Goal: Information Seeking & Learning: Check status

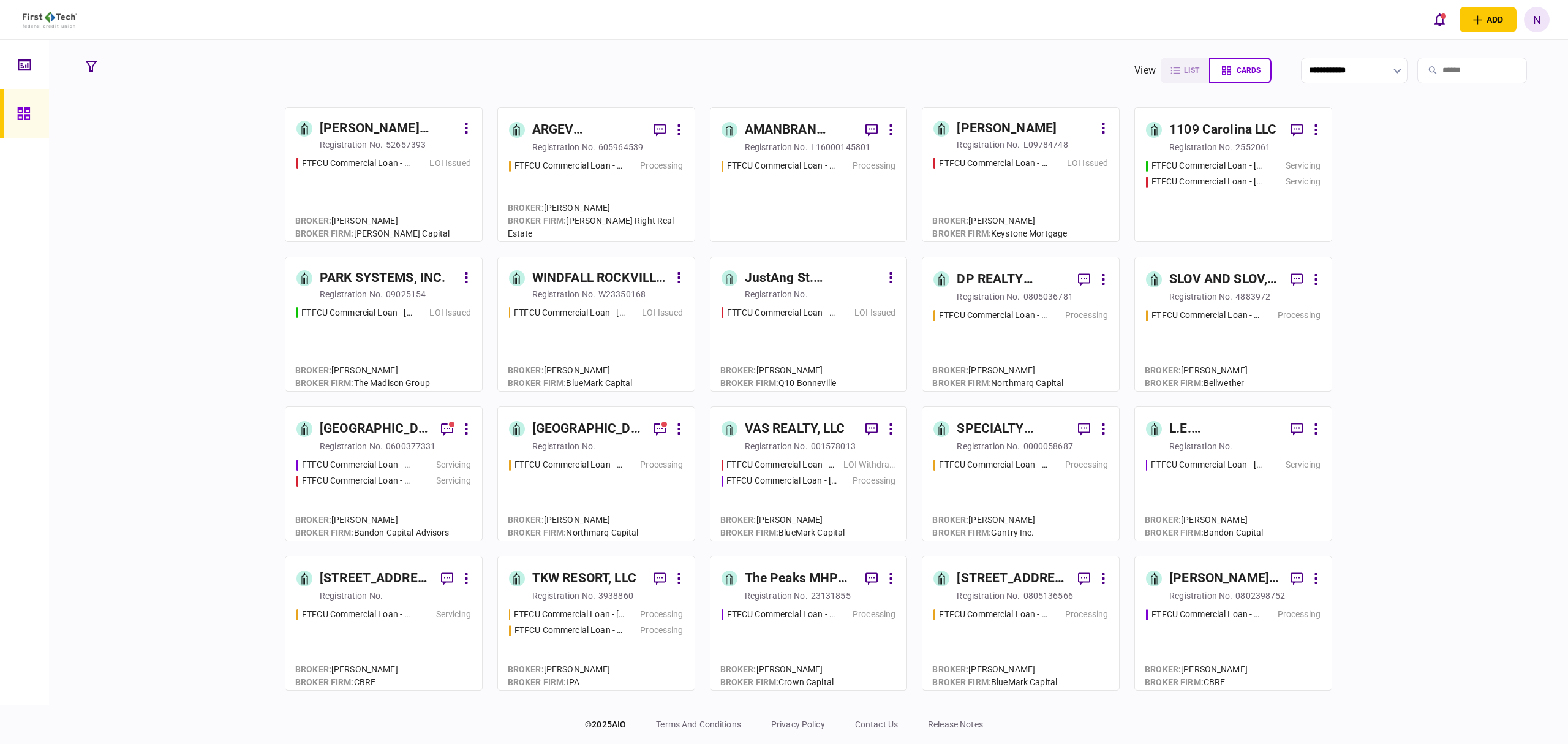
click at [419, 163] on div "LOI Issued" at bounding box center [444, 163] width 52 height 13
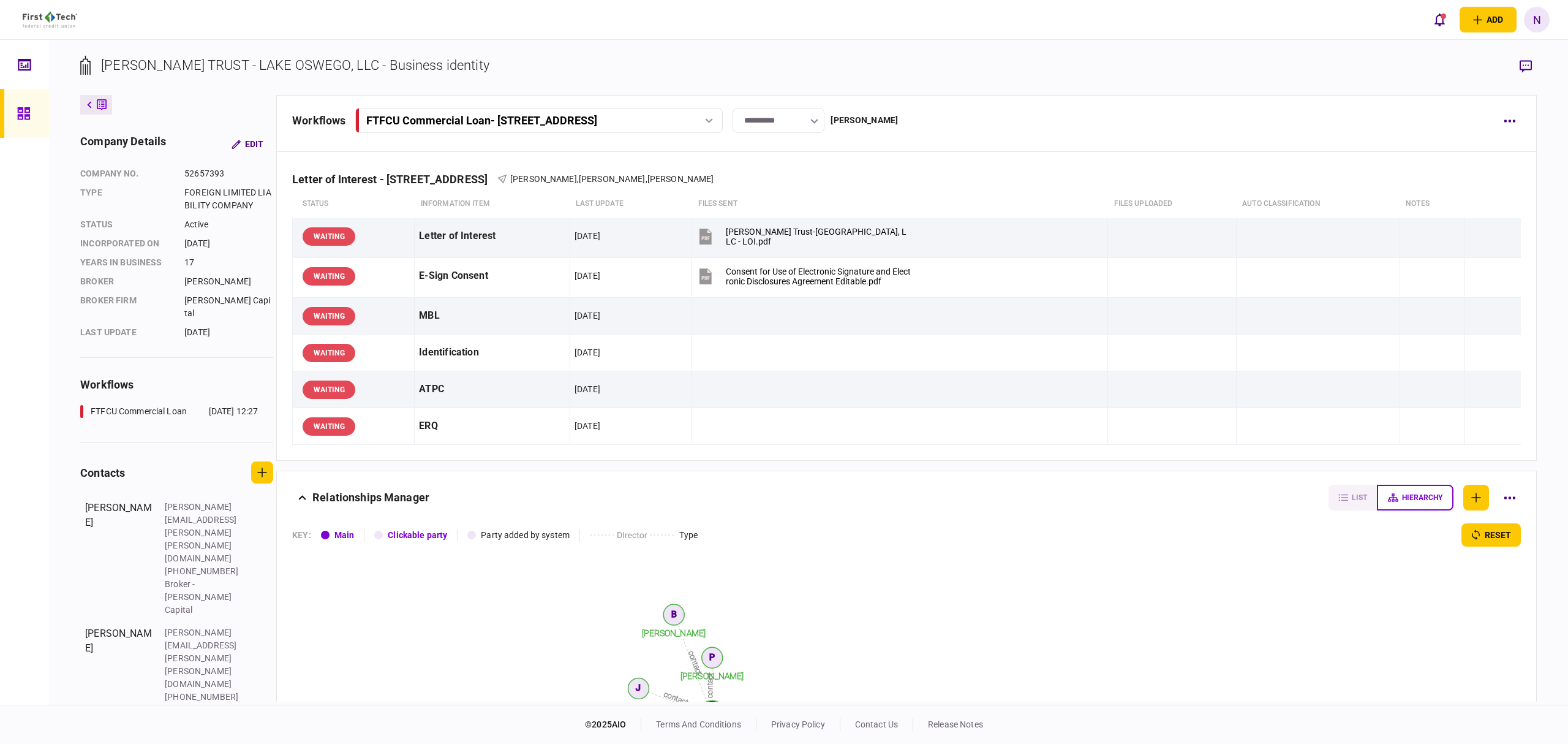
click at [22, 120] on div at bounding box center [26, 113] width 19 height 49
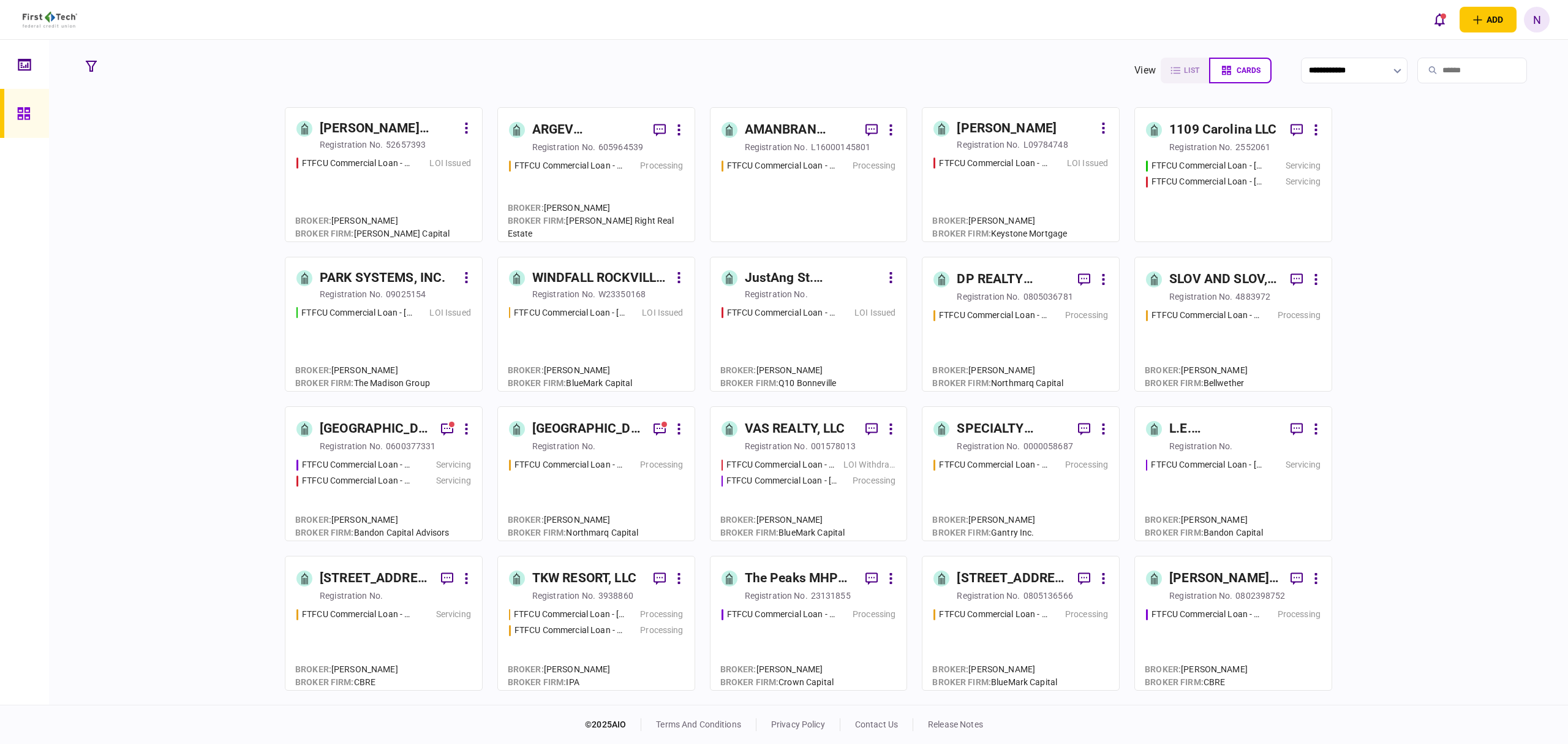
click at [603, 141] on div "605964539" at bounding box center [621, 147] width 45 height 12
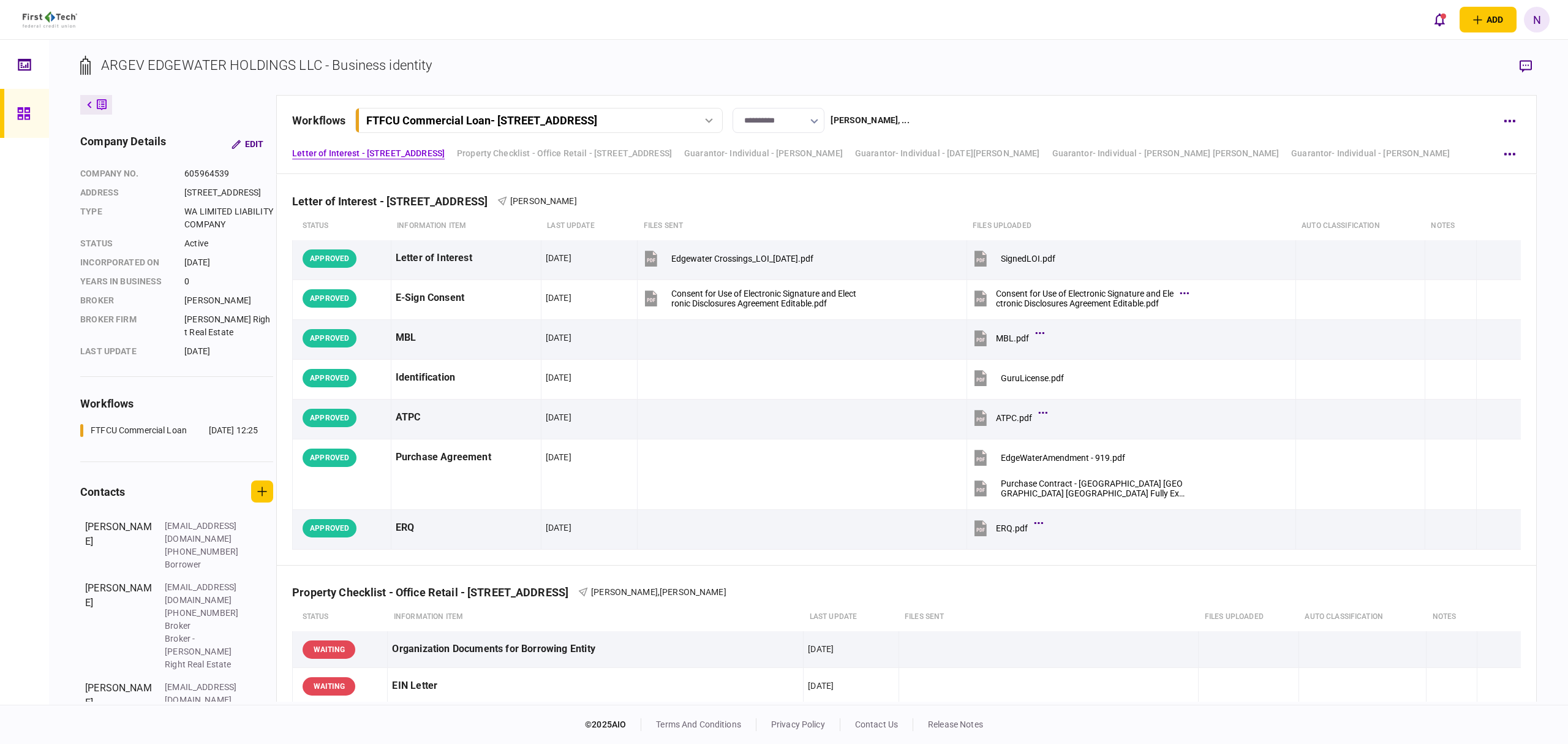
click at [15, 109] on link at bounding box center [24, 113] width 49 height 49
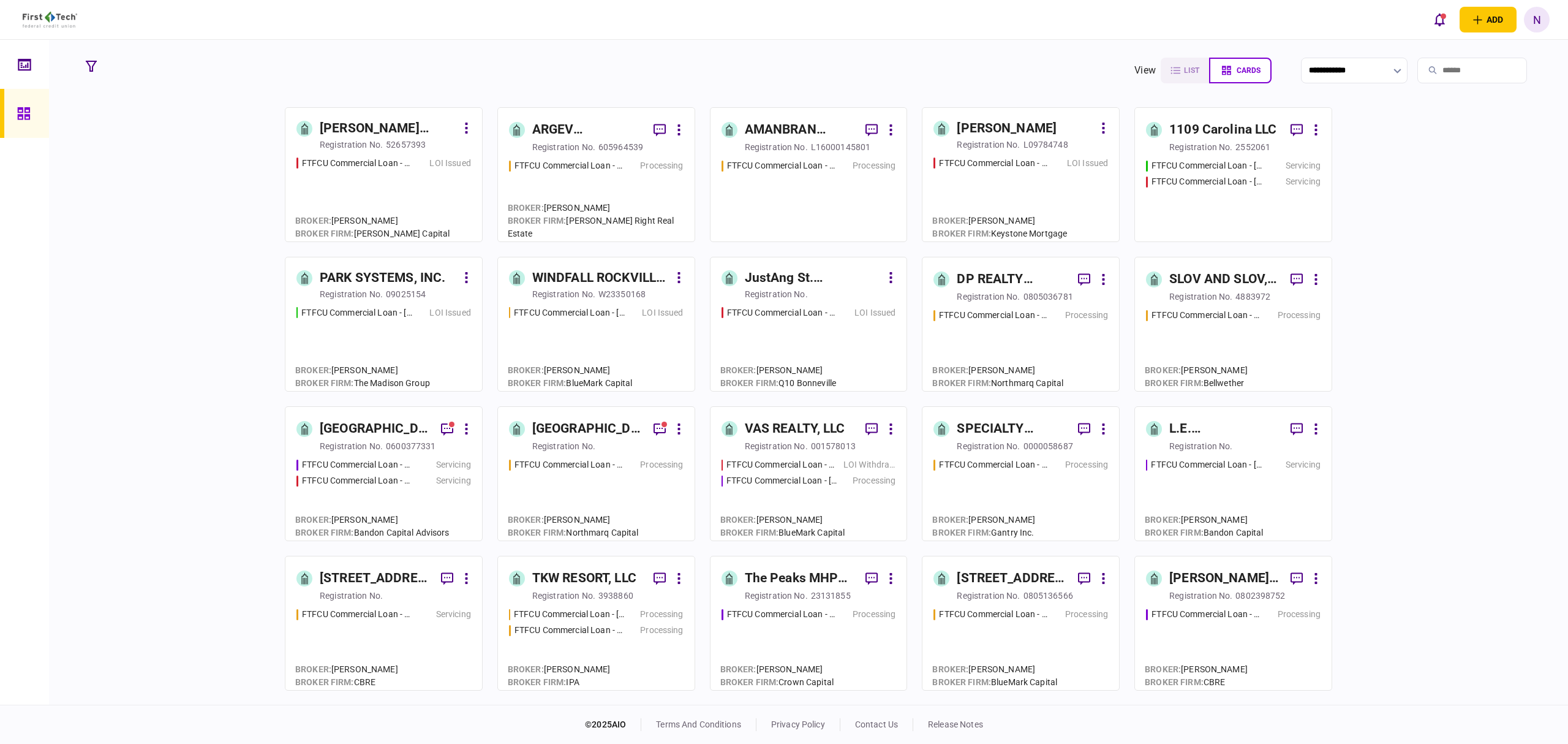
click at [983, 150] on div "registration no." at bounding box center [988, 145] width 63 height 12
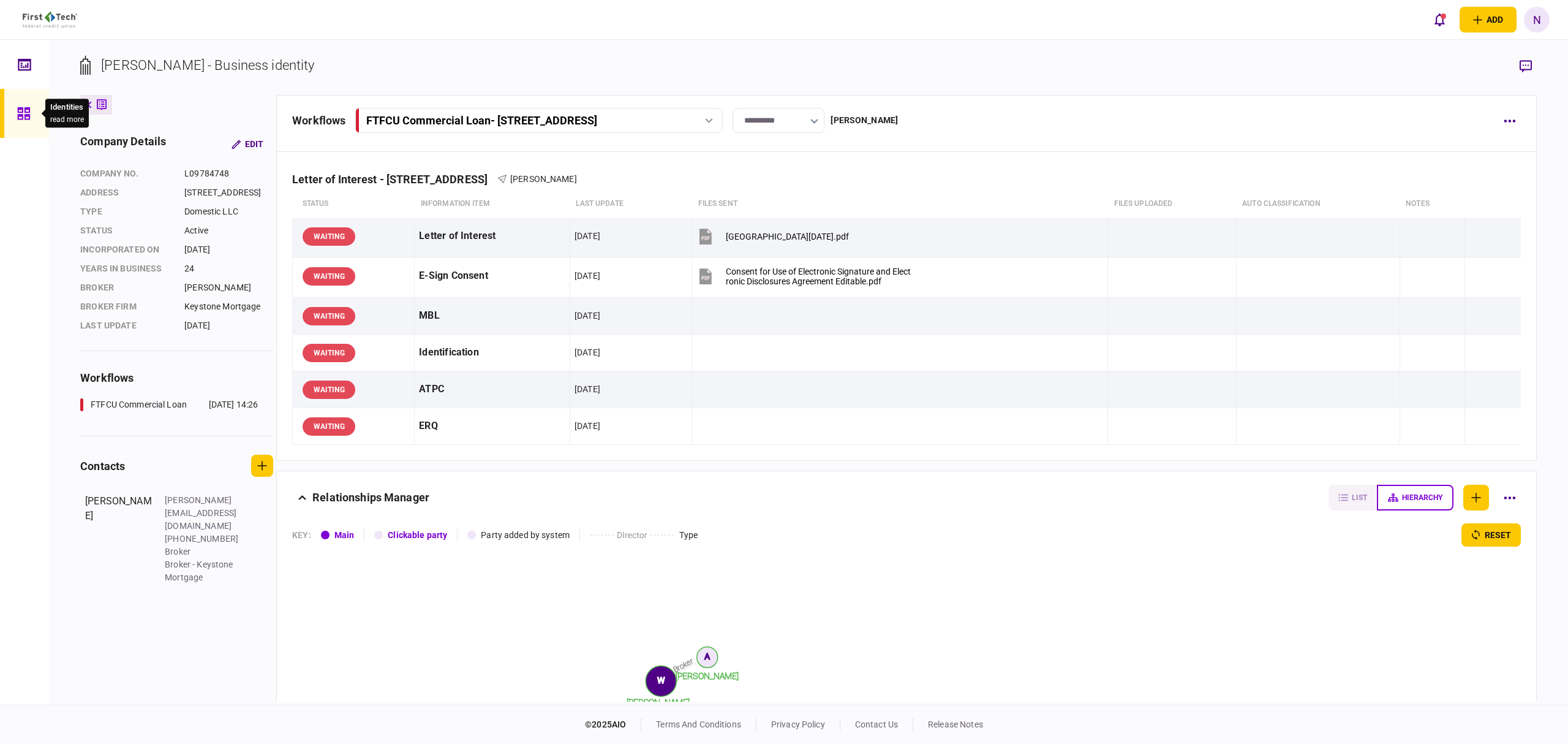
click at [30, 108] on div at bounding box center [26, 113] width 19 height 49
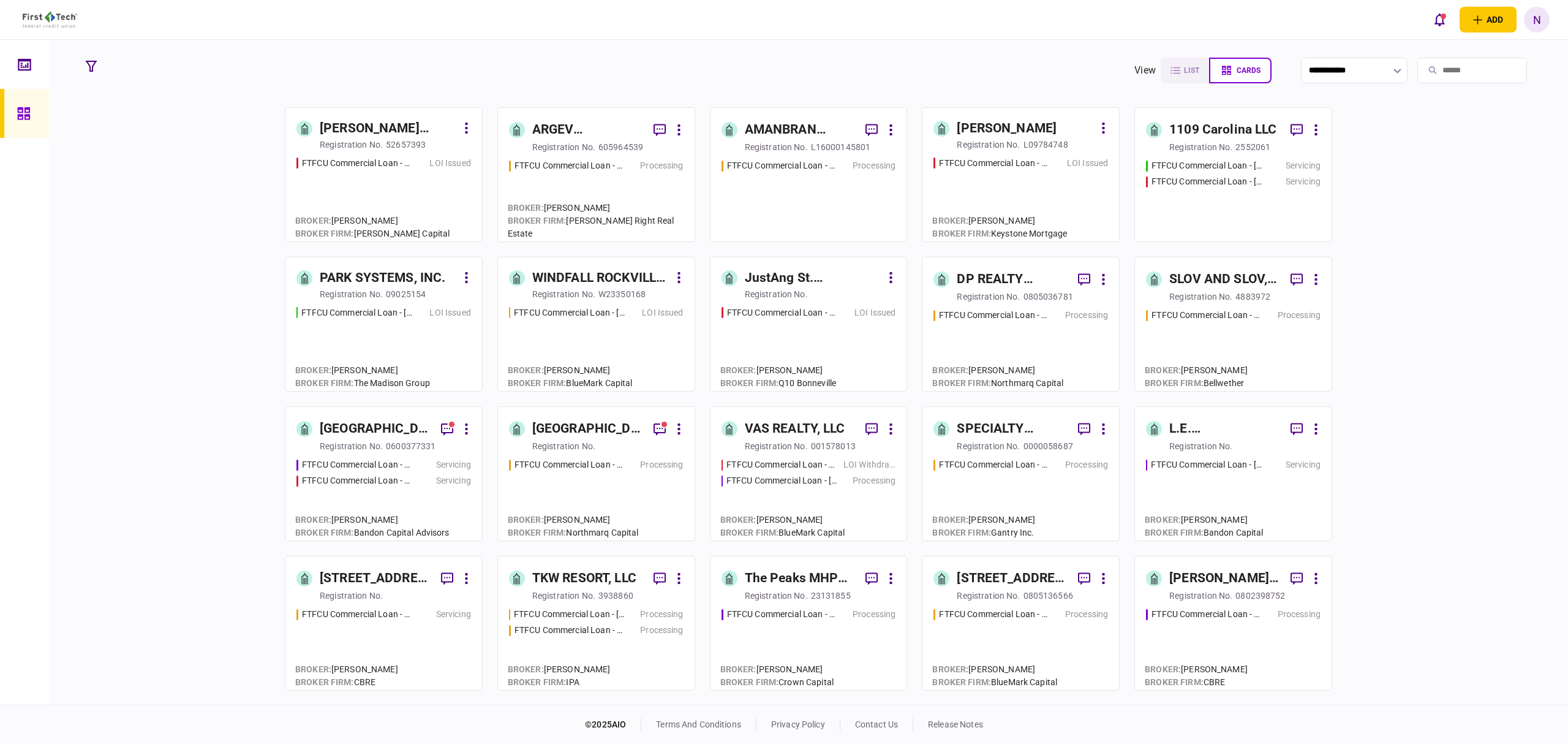
click at [829, 321] on div "FTFCU Commercial Loan - [STREET_ADDRESS] LOI Issued" at bounding box center [809, 343] width 175 height 74
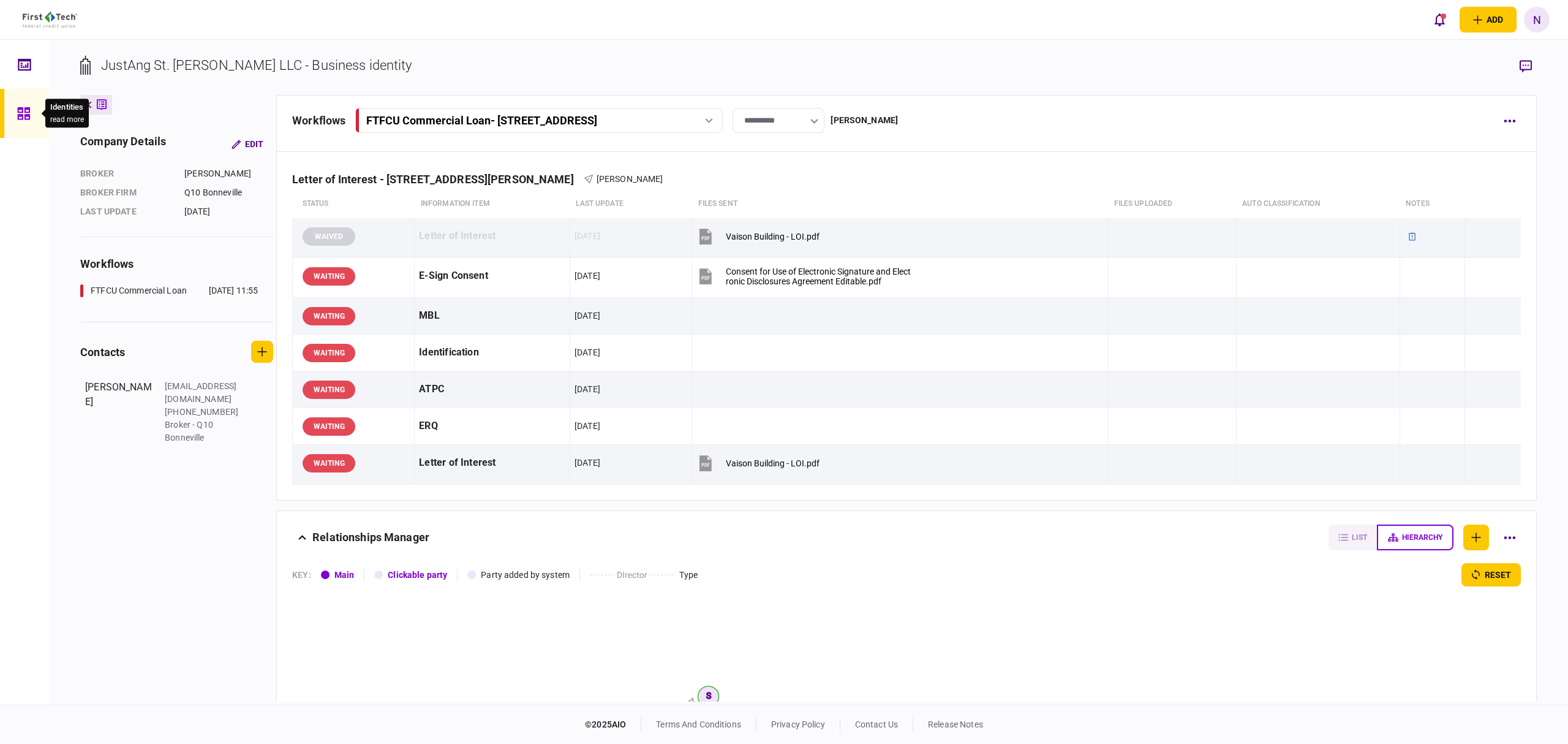
click at [22, 110] on icon at bounding box center [23, 114] width 12 height 12
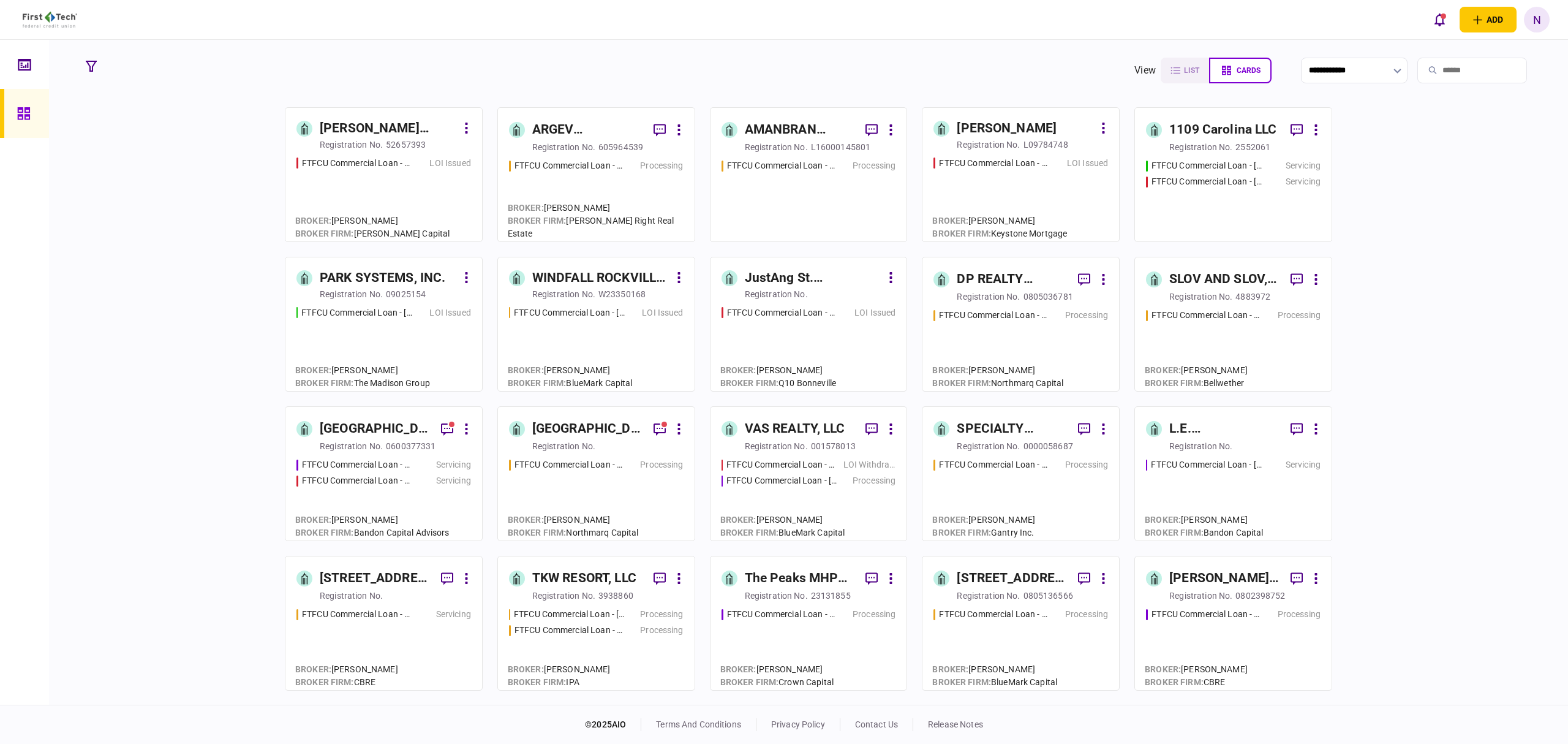
click at [397, 283] on div "PARK SYSTEMS, INC." at bounding box center [382, 278] width 125 height 19
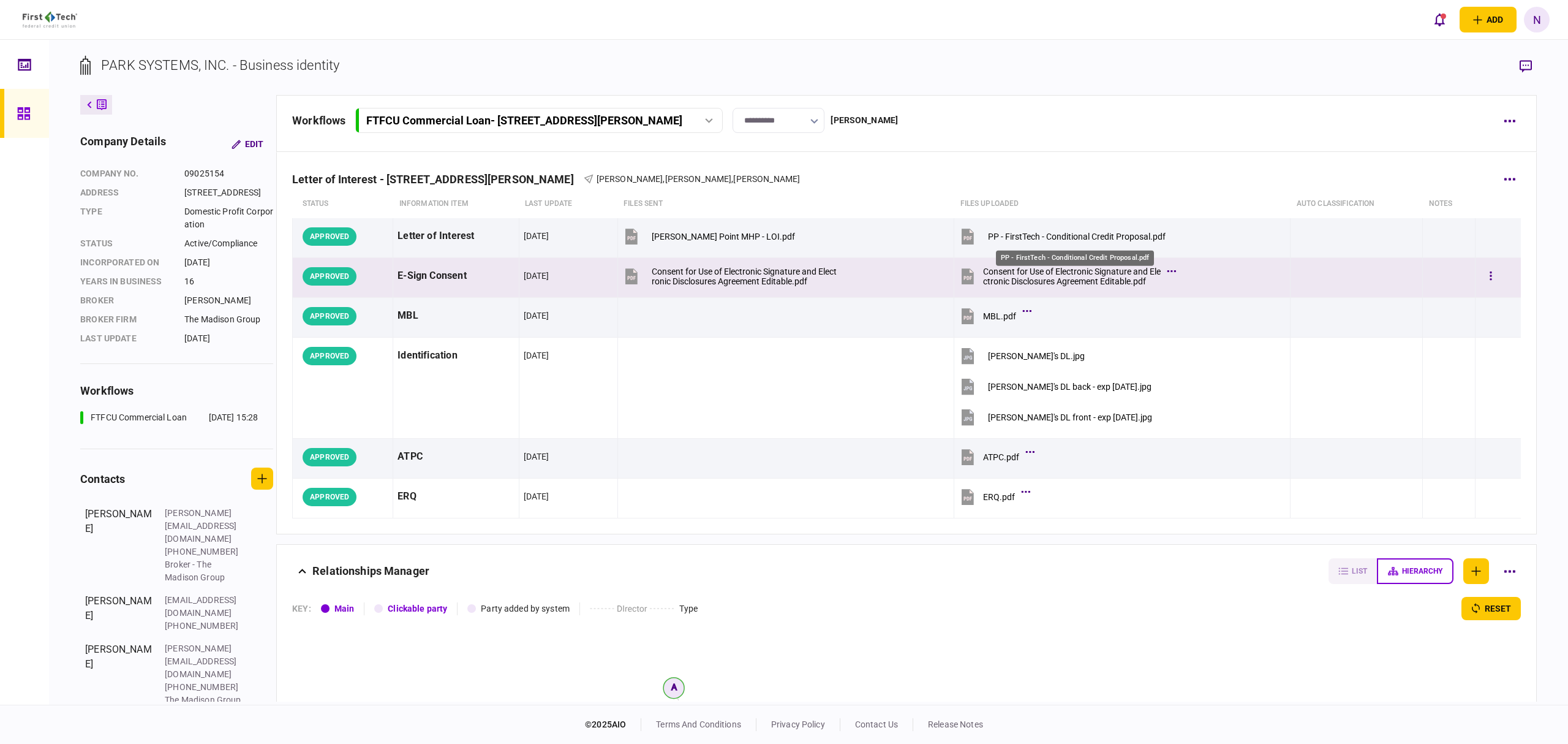
drag, startPoint x: 1095, startPoint y: 235, endPoint x: 983, endPoint y: 266, distance: 116.2
click at [1095, 235] on div "PP - FirstTech - Conditional Credit Proposal.pdf" at bounding box center [1076, 237] width 178 height 10
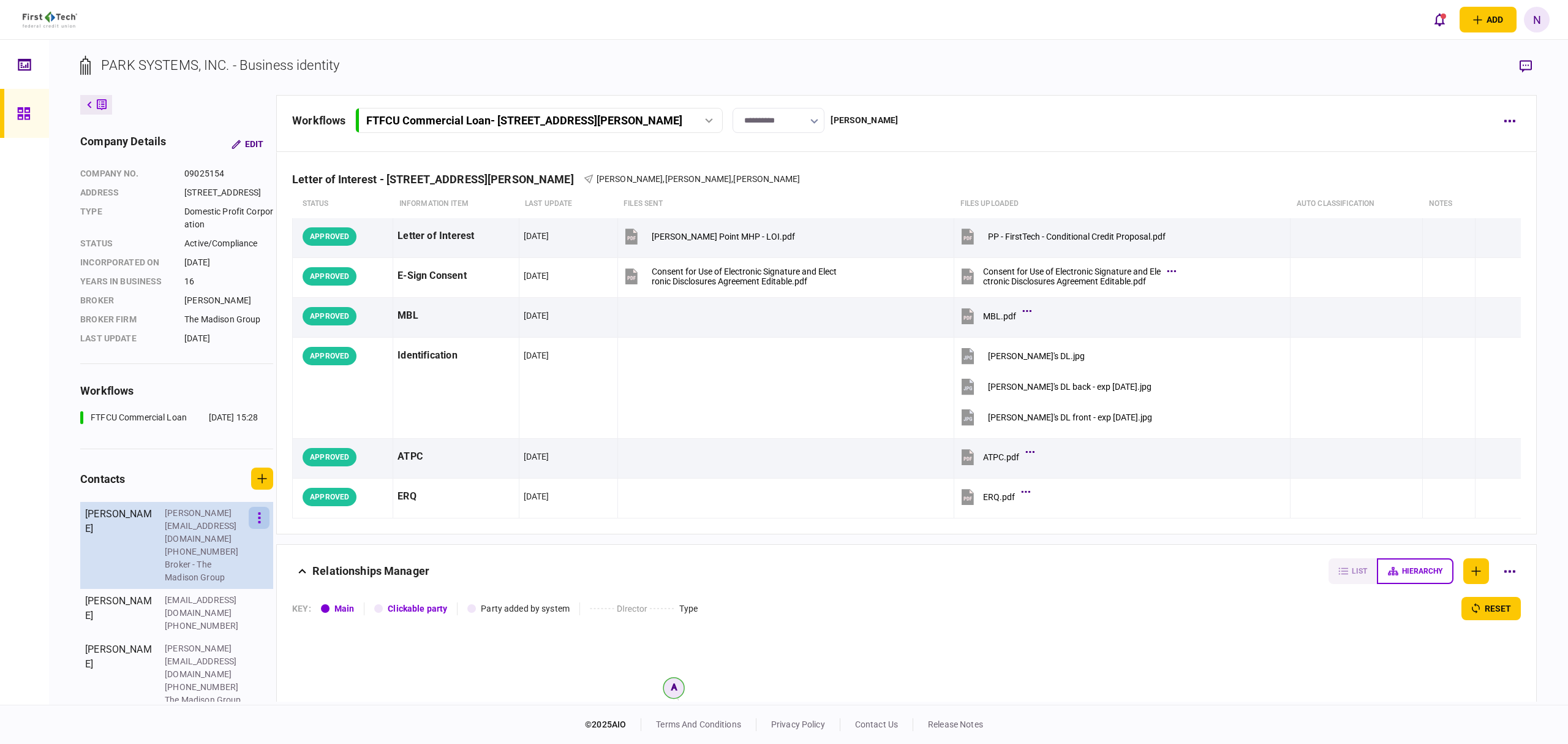
click at [261, 524] on icon "button" at bounding box center [259, 518] width 3 height 12
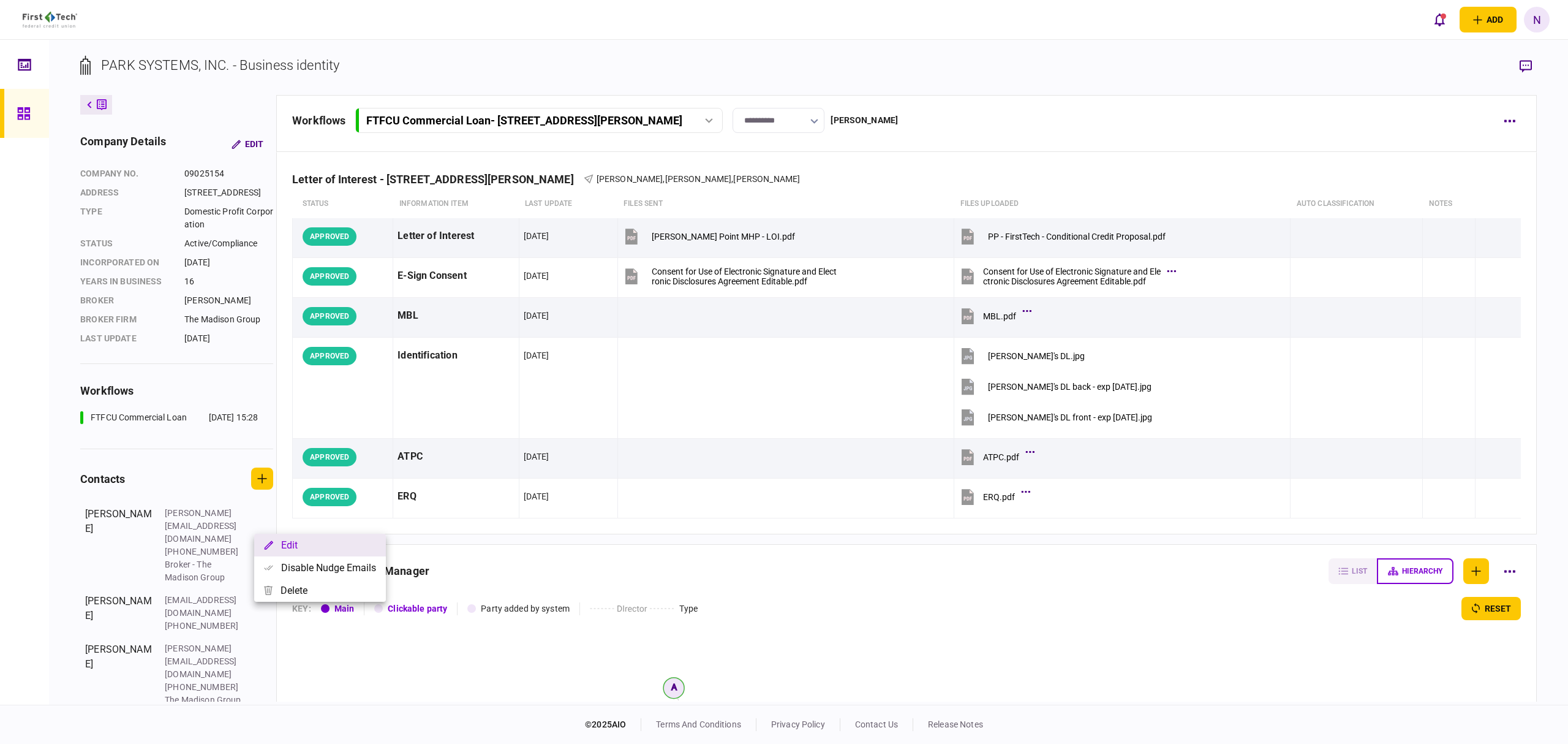
click at [295, 547] on button "Edit" at bounding box center [319, 545] width 132 height 22
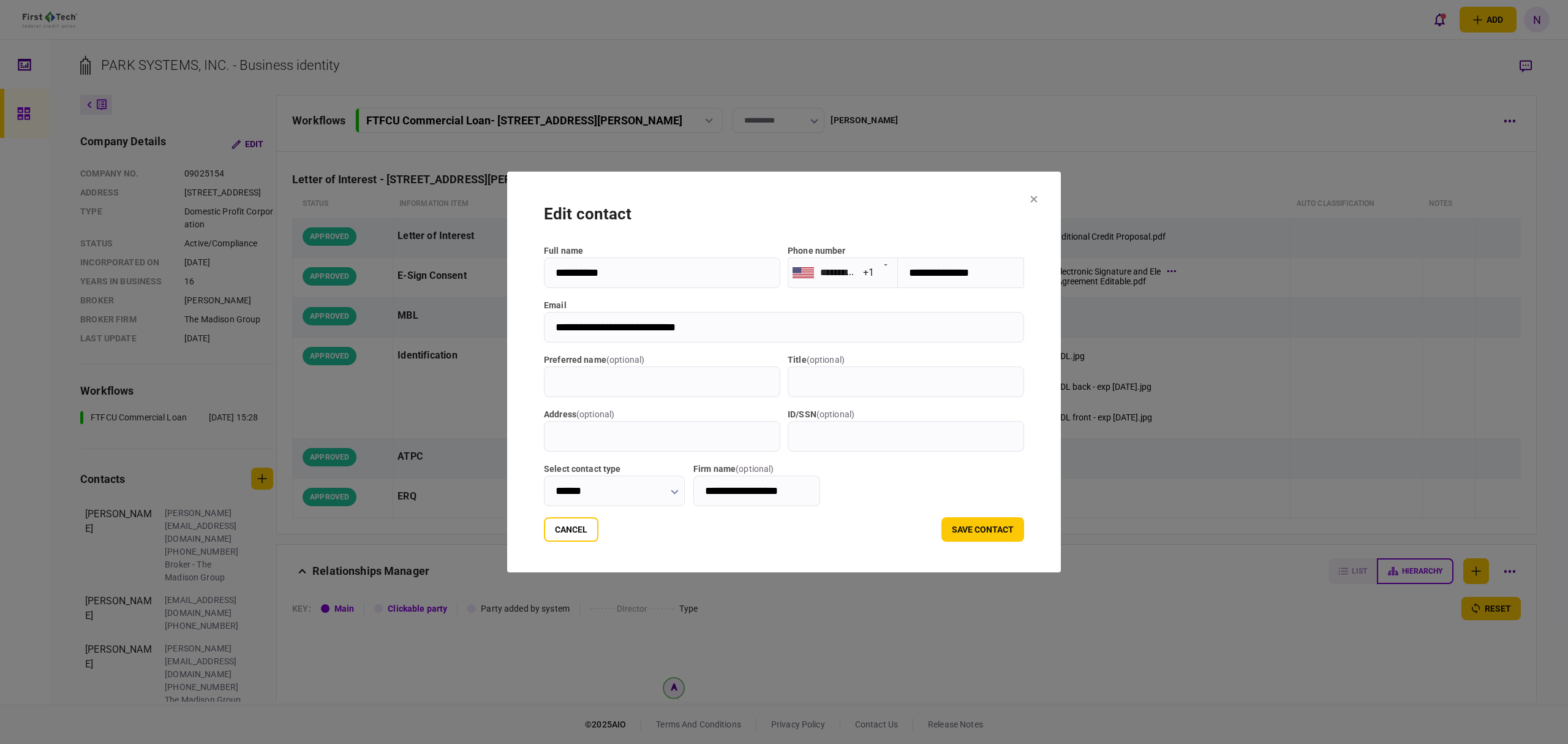
drag, startPoint x: 549, startPoint y: 275, endPoint x: 522, endPoint y: 275, distance: 27.0
click at [544, 275] on input "**********" at bounding box center [662, 272] width 236 height 31
drag, startPoint x: 817, startPoint y: 491, endPoint x: 696, endPoint y: 491, distance: 121.0
click at [696, 491] on input "**********" at bounding box center [756, 491] width 127 height 31
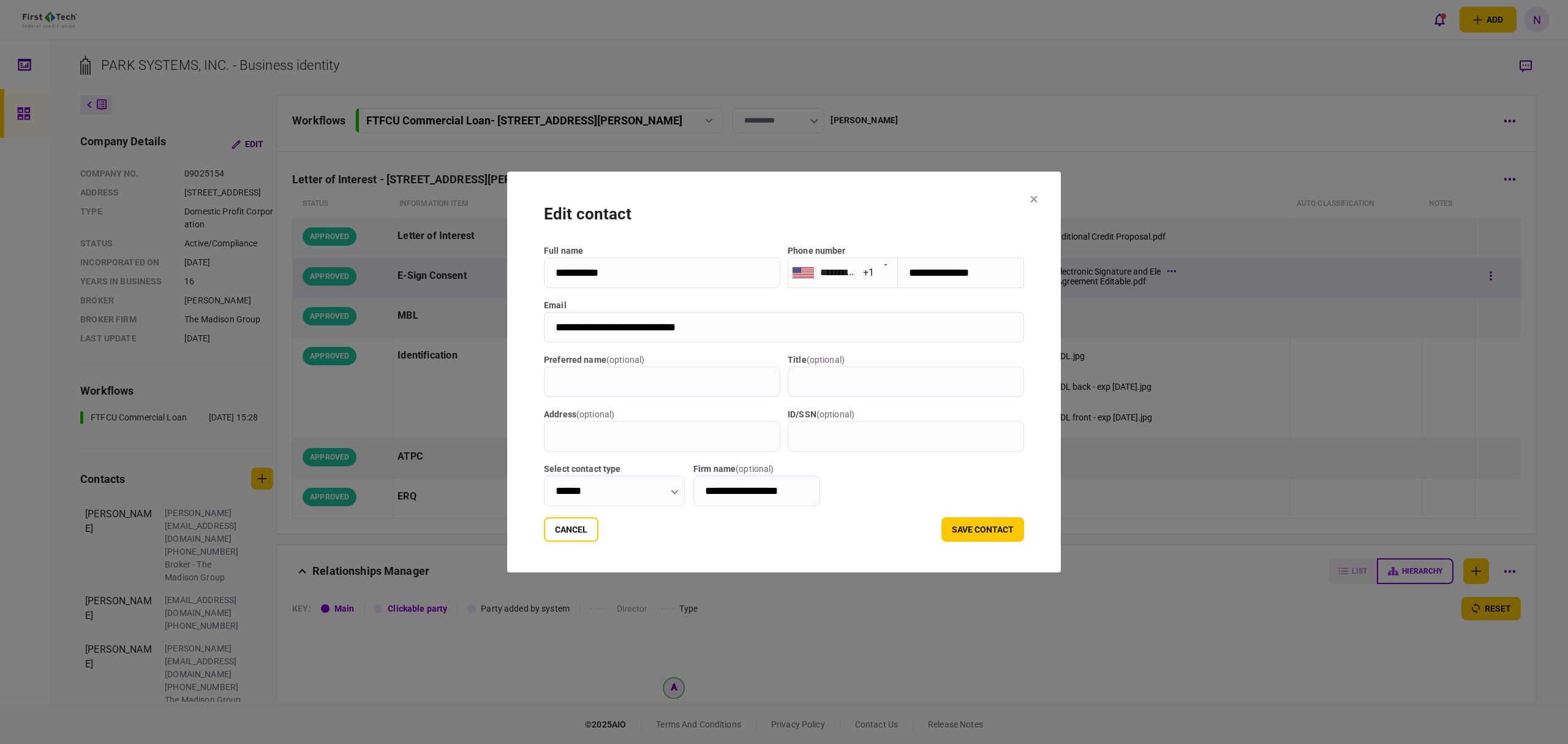
click at [1038, 199] on icon at bounding box center [1034, 199] width 7 height 7
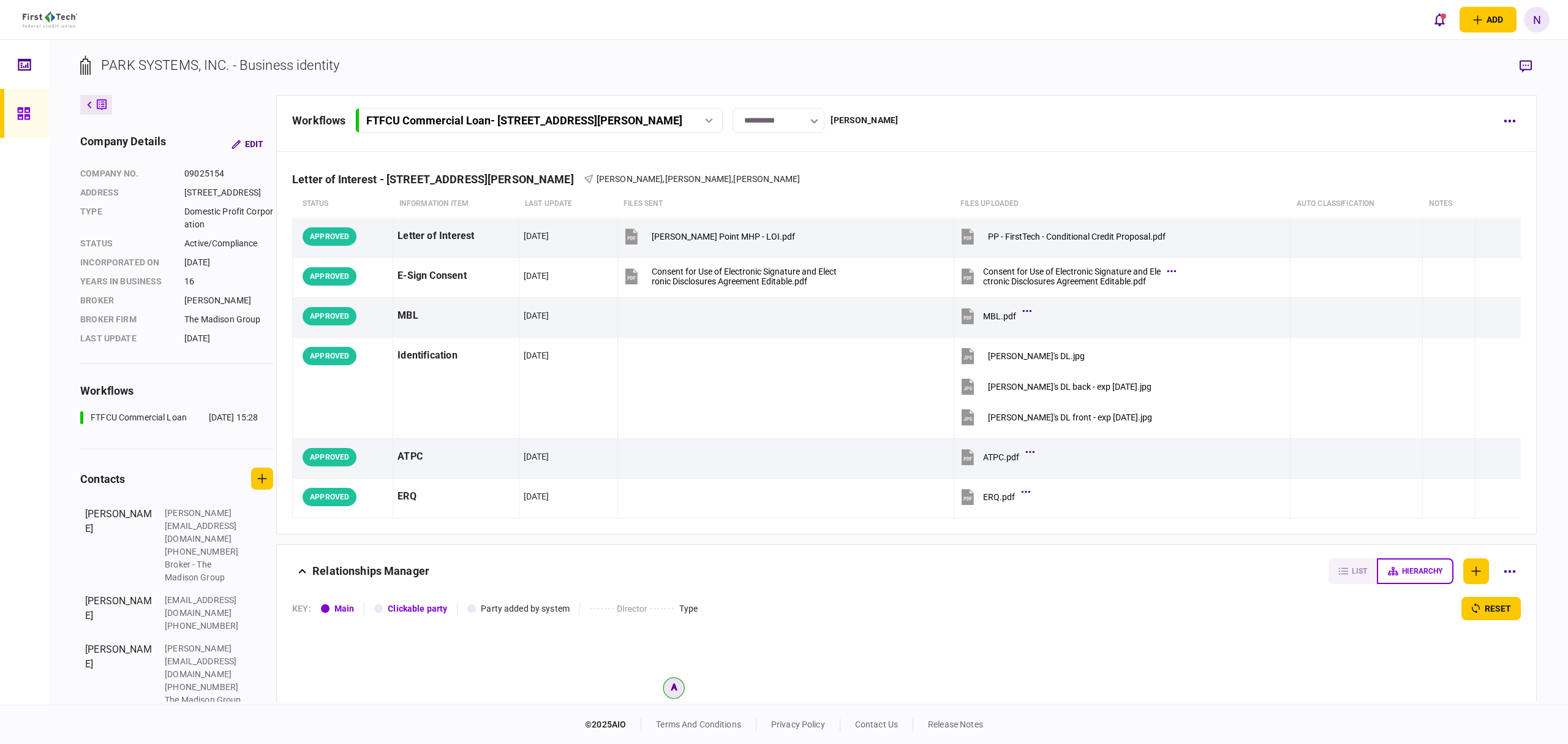
click at [94, 104] on button at bounding box center [96, 104] width 32 height 19
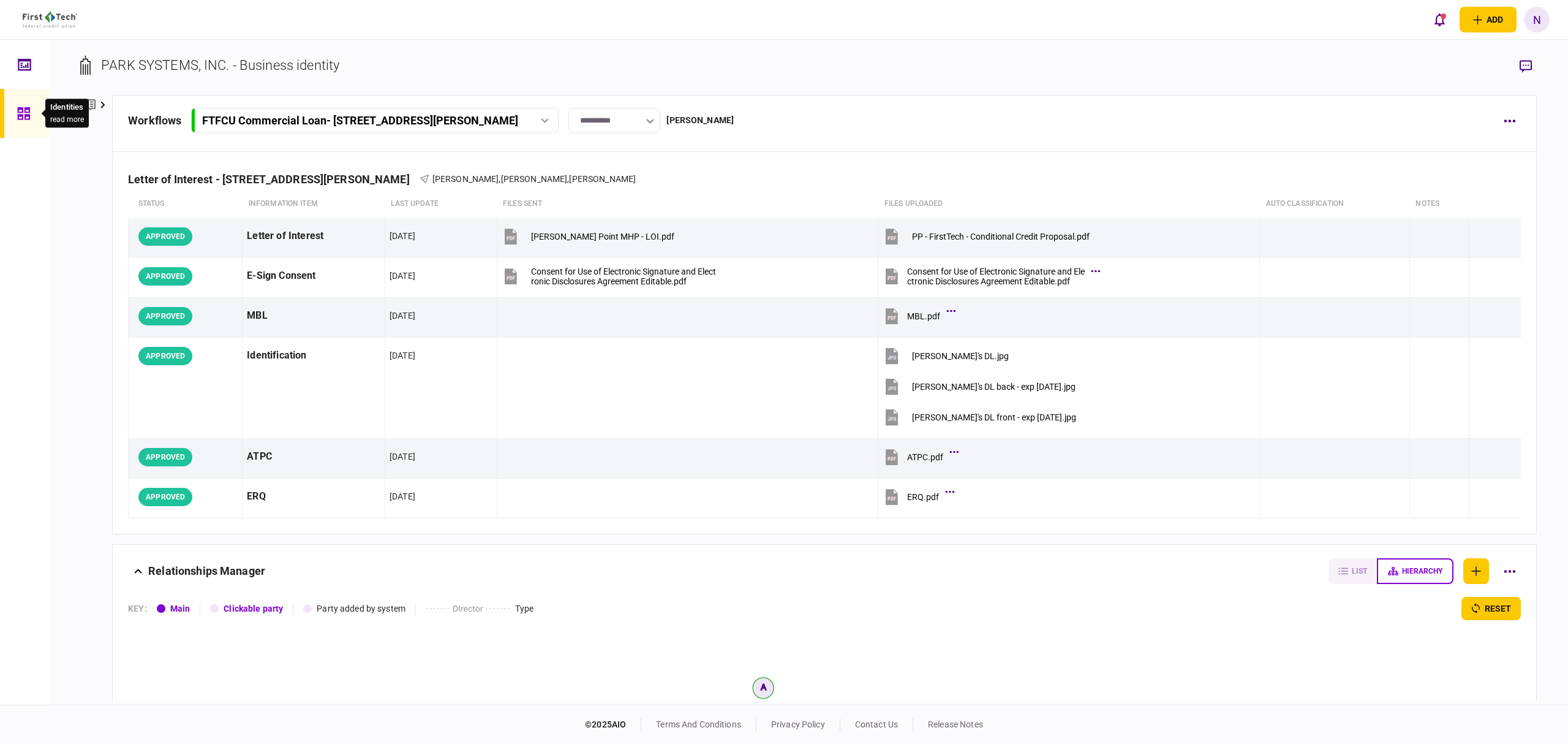
click at [26, 111] on icon at bounding box center [24, 114] width 14 height 14
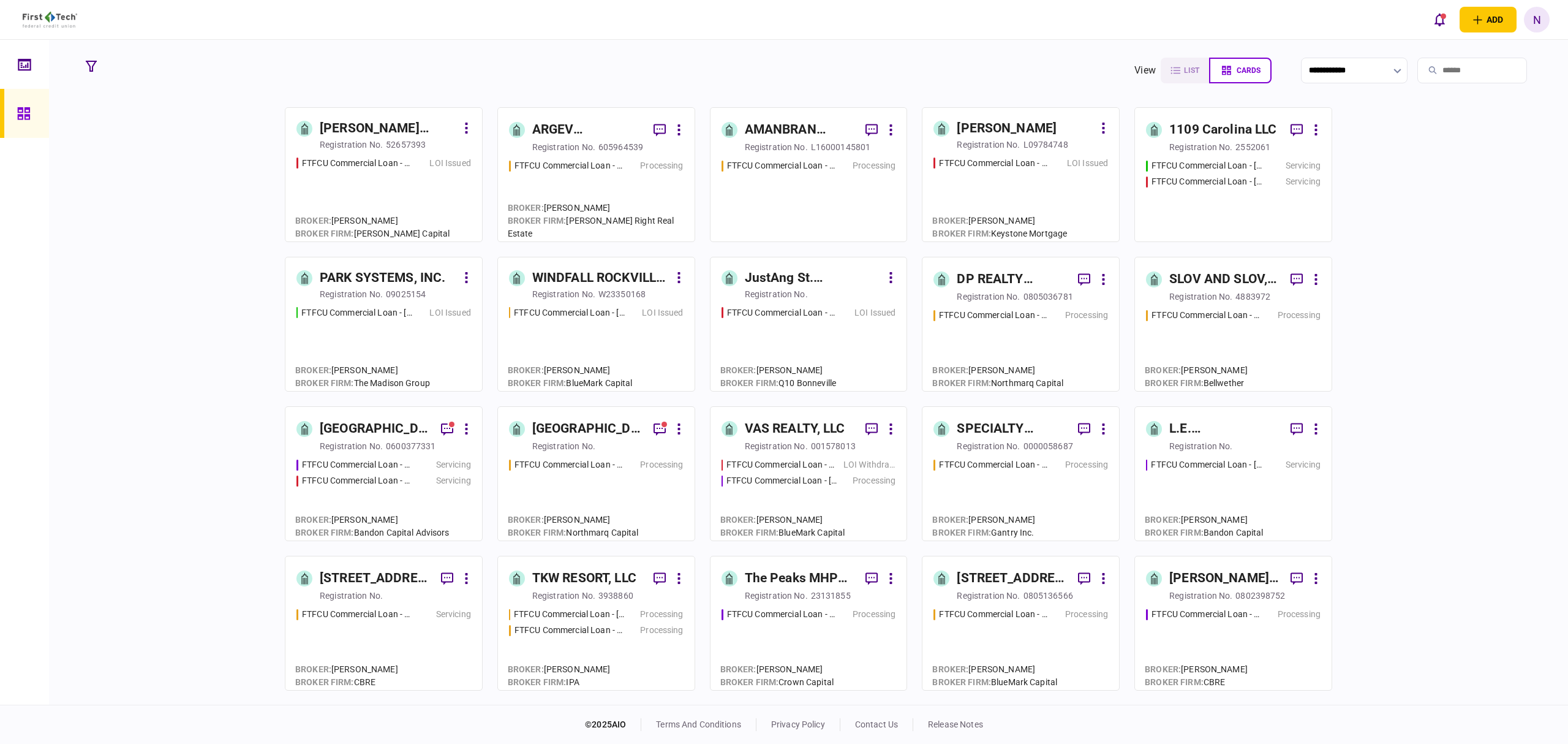
click at [552, 409] on link "[GEOGRAPHIC_DATA] Townhomes LLC registration no. FTFCU Commercial Loan - 3105 C…" at bounding box center [596, 474] width 198 height 135
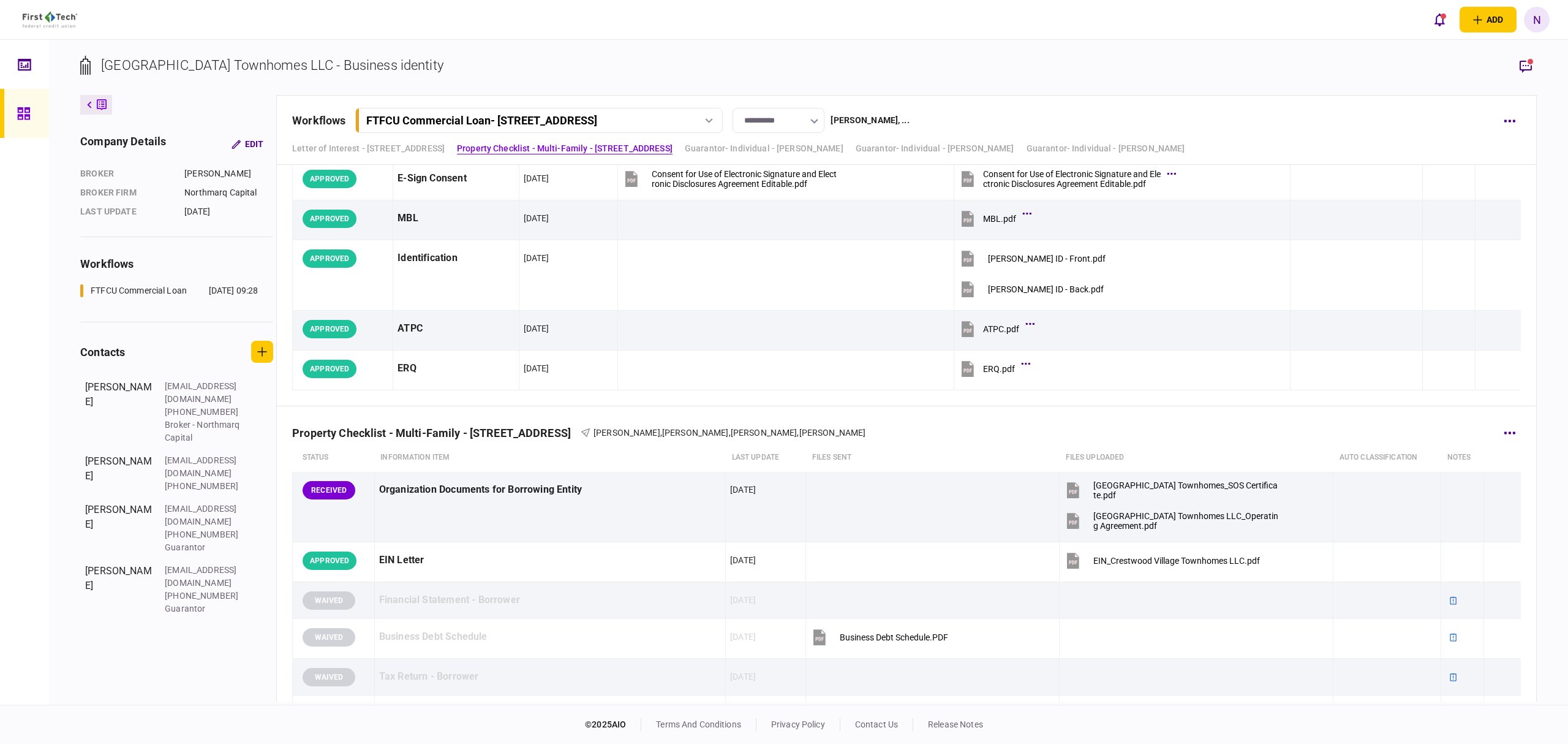
scroll to position [82, 0]
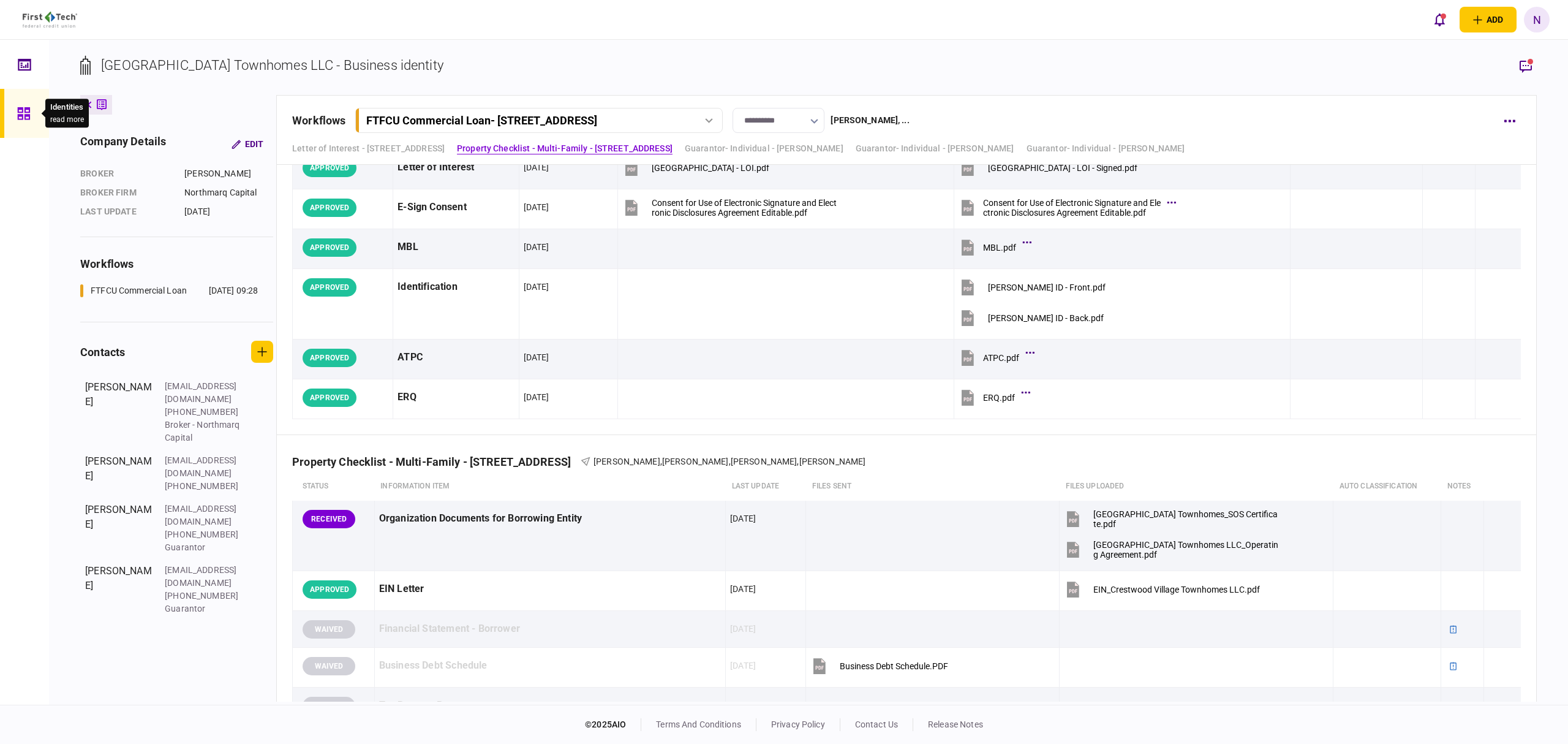
click at [24, 107] on icon at bounding box center [24, 114] width 14 height 14
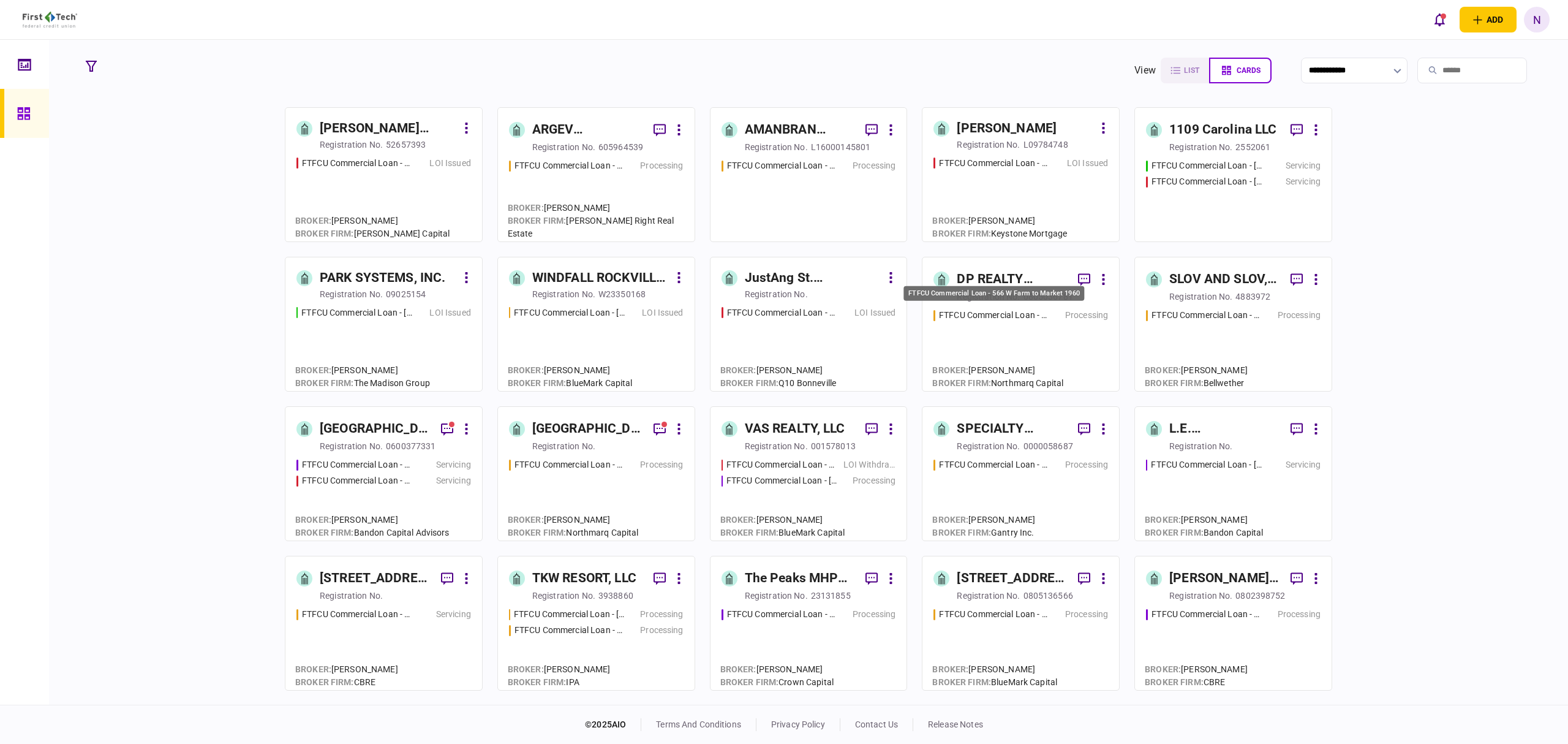
click at [1019, 321] on div "FTFCU Commercial Loan - 566 W Farm to Market 1960" at bounding box center [995, 315] width 111 height 13
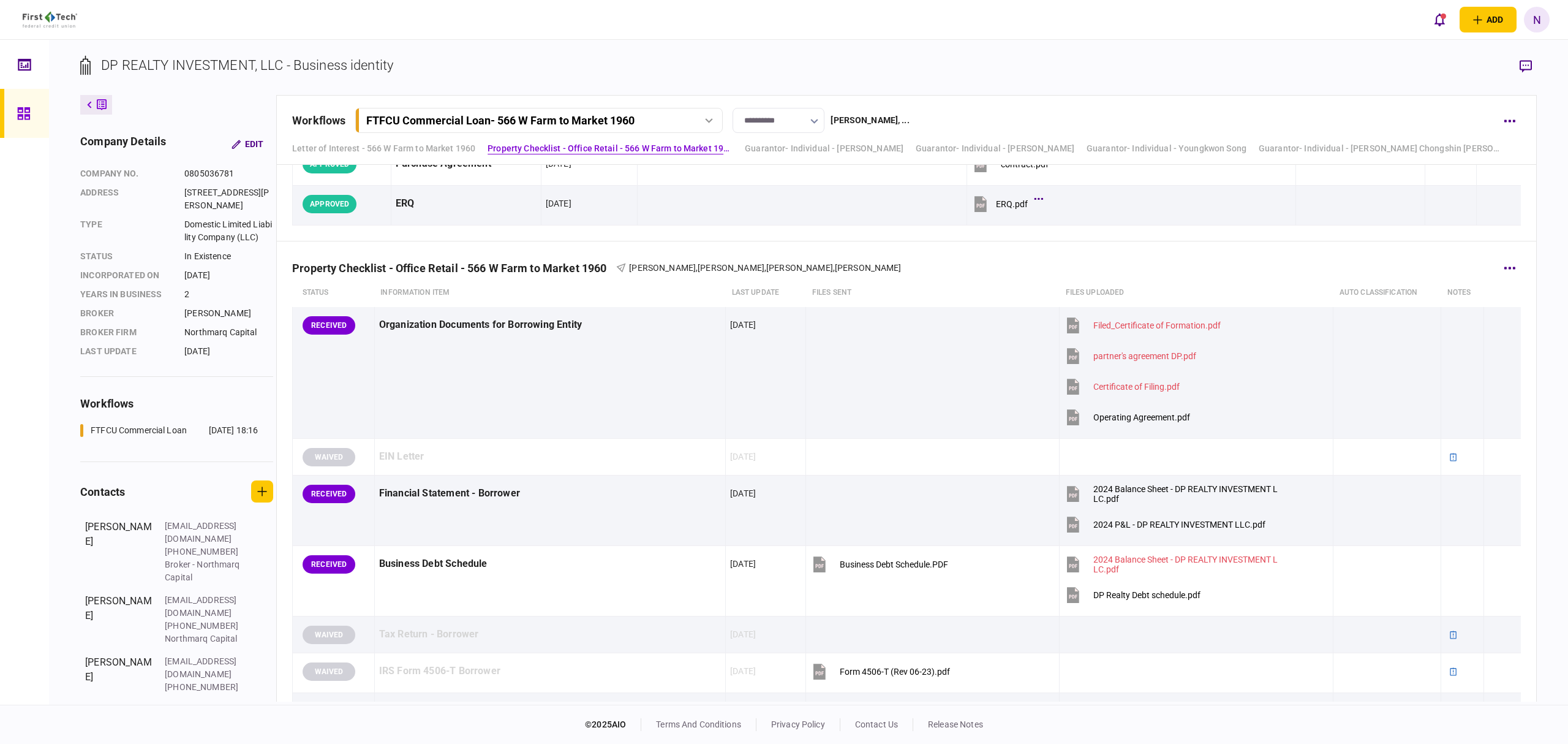
scroll to position [326, 0]
